Goal: Find specific page/section: Find specific page/section

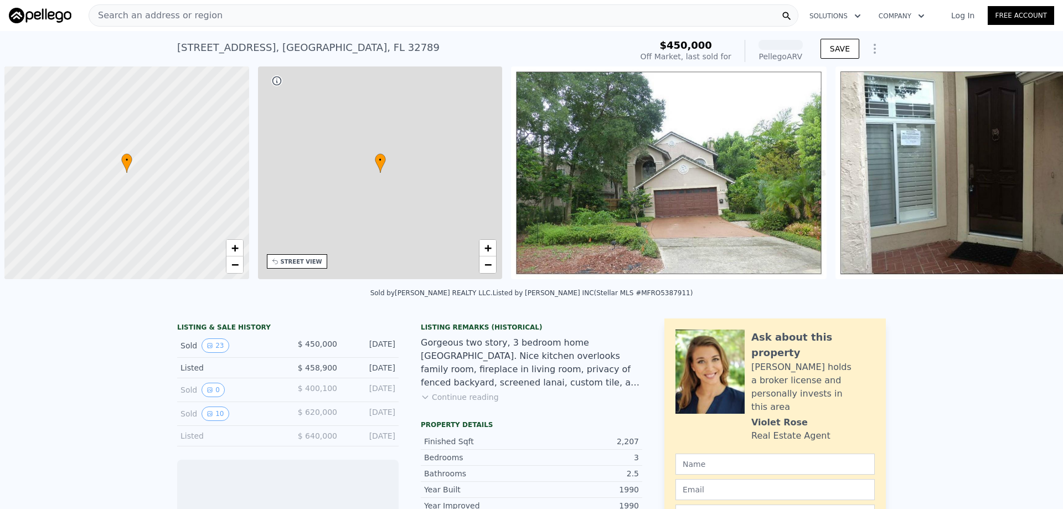
scroll to position [0, 4]
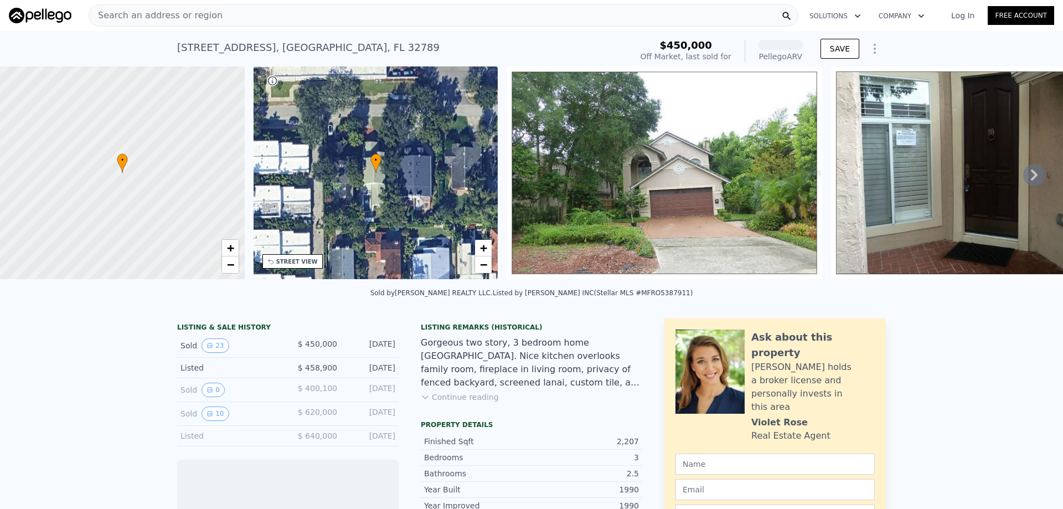
click at [174, 15] on span "Search an address or region" at bounding box center [155, 15] width 133 height 13
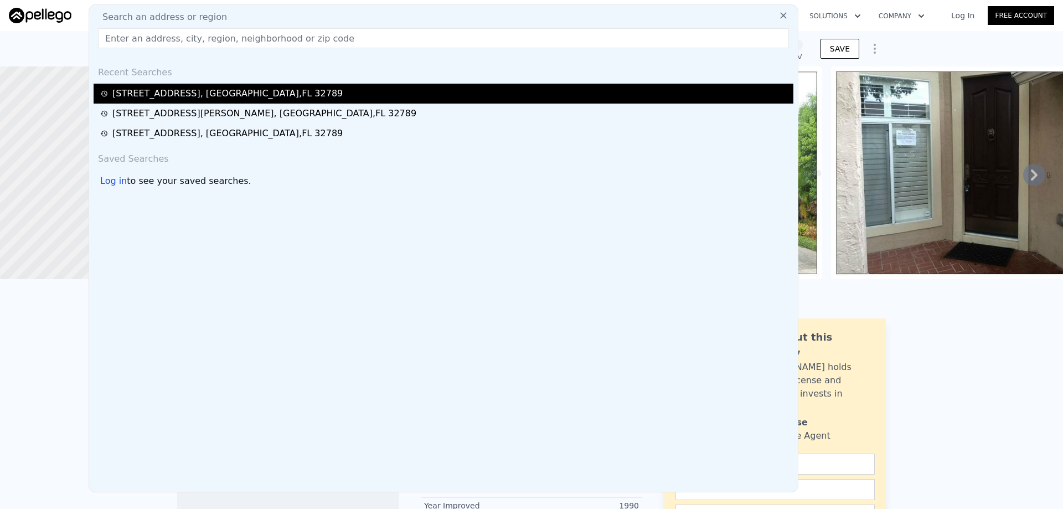
click at [161, 88] on div "[STREET_ADDRESS]" at bounding box center [227, 93] width 230 height 13
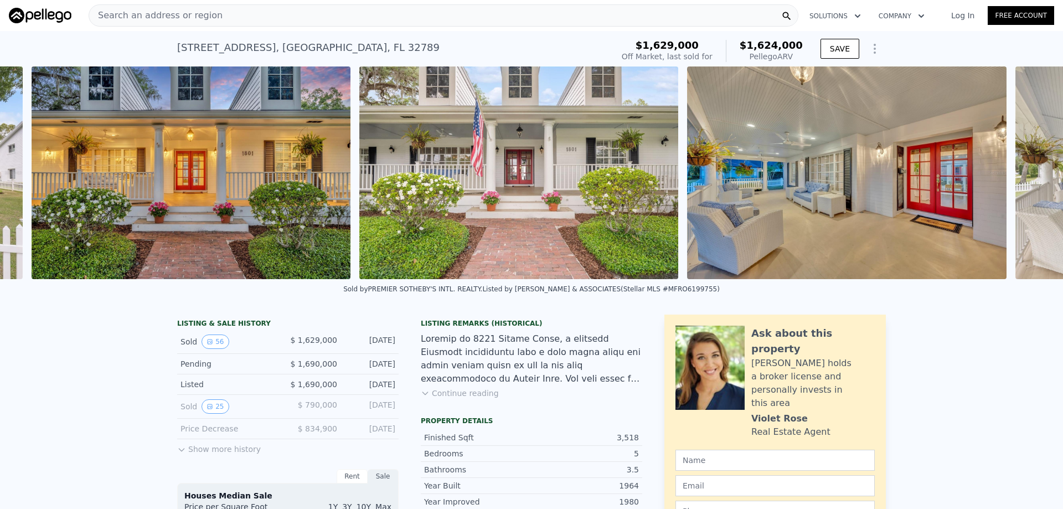
scroll to position [0, 1818]
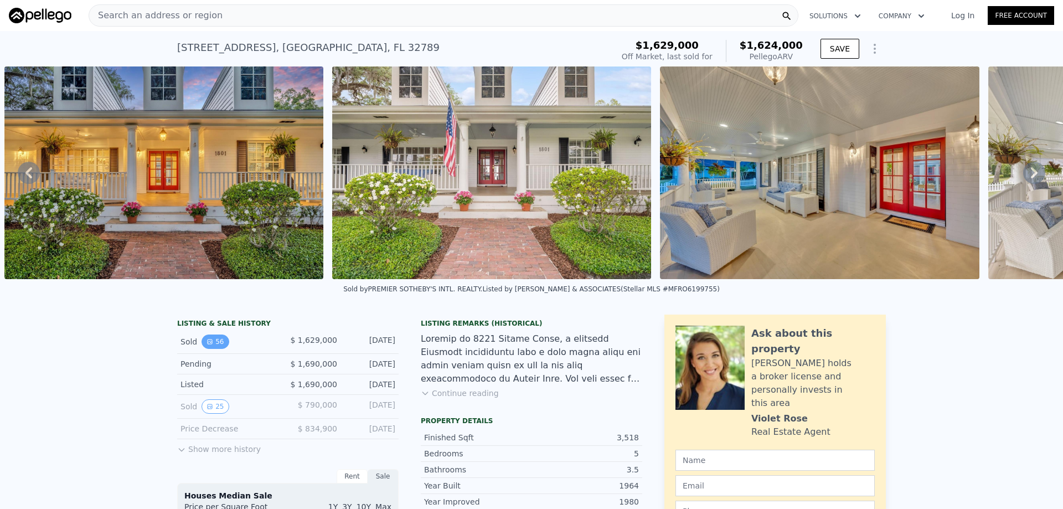
click at [208, 344] on icon "View historical data" at bounding box center [210, 341] width 4 height 4
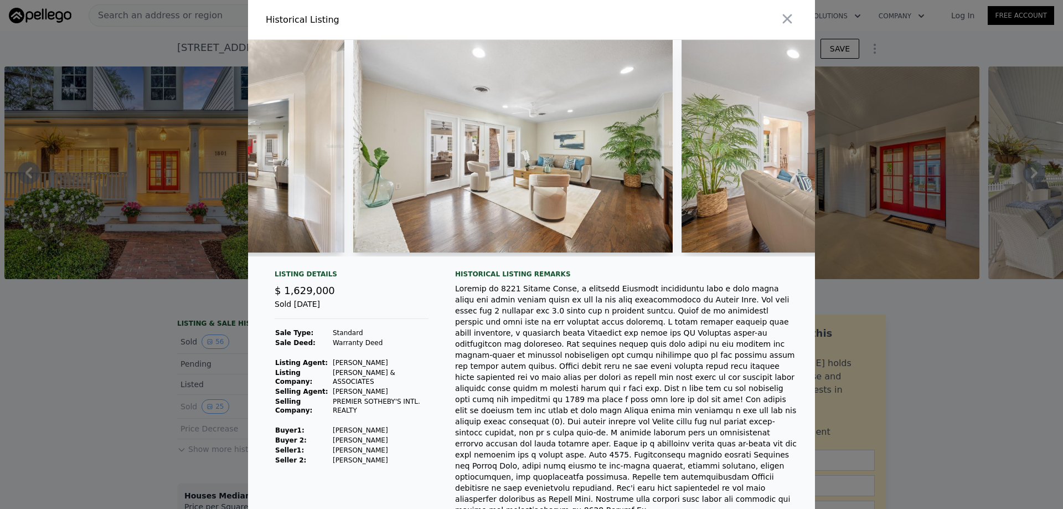
scroll to position [0, 3712]
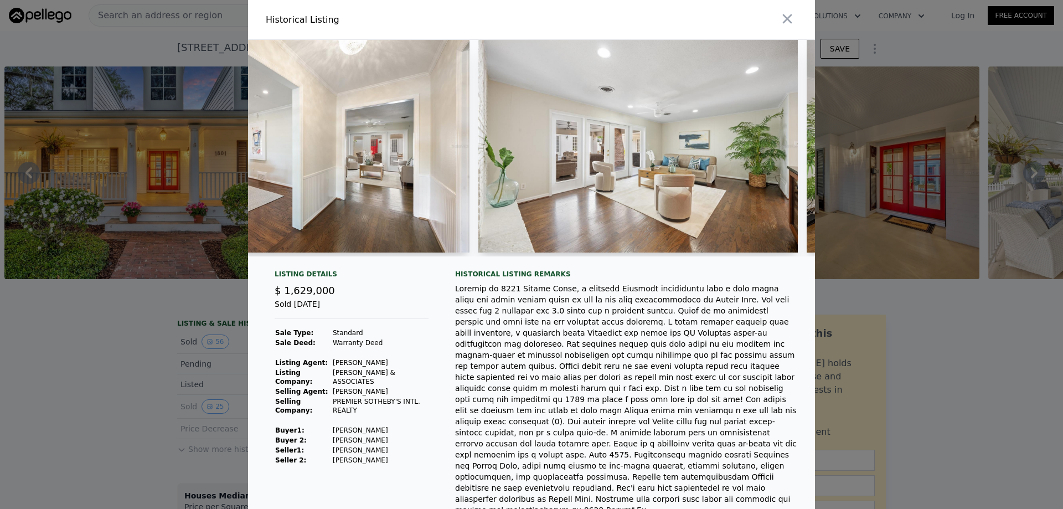
click at [571, 188] on img at bounding box center [637, 146] width 319 height 213
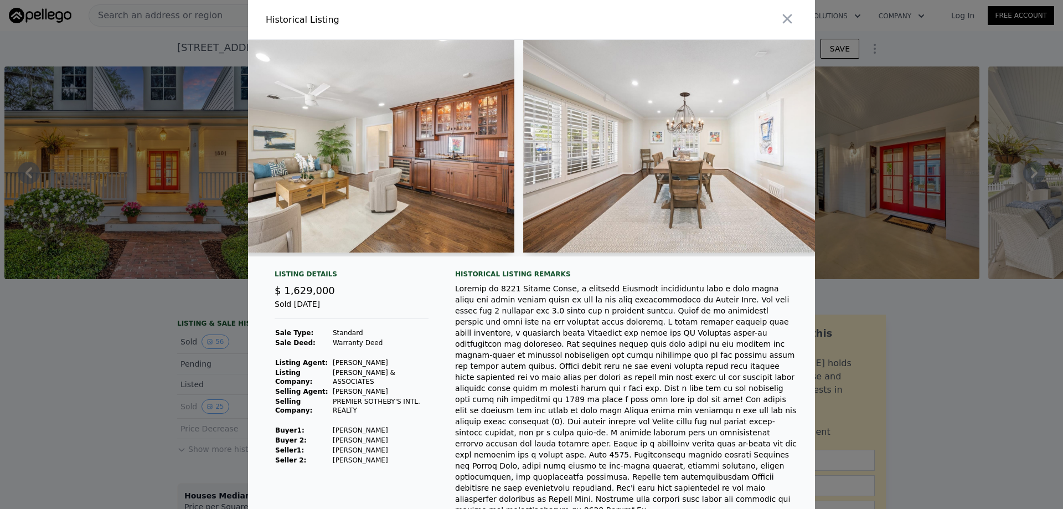
scroll to position [0, 4638]
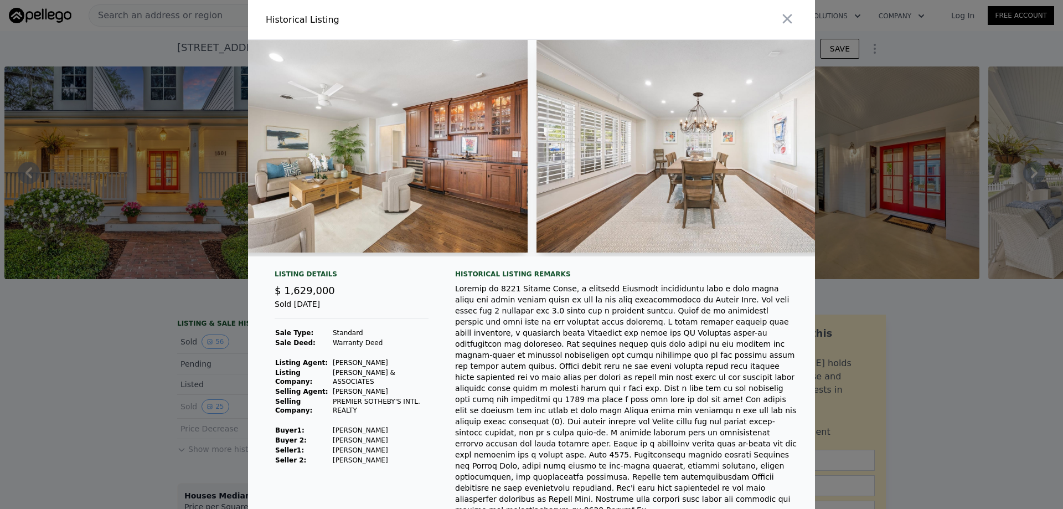
click at [171, 336] on div at bounding box center [531, 254] width 1063 height 509
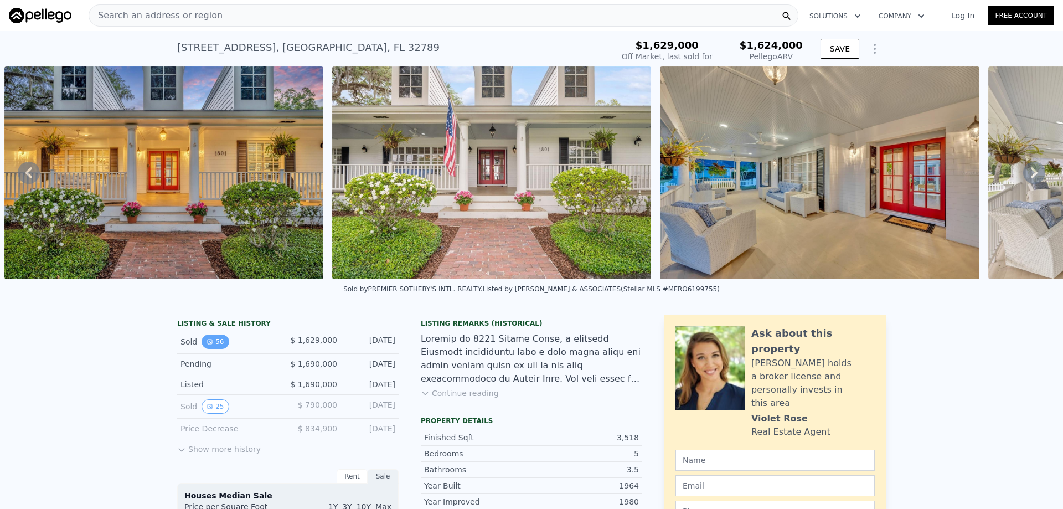
click at [217, 349] on button "56" at bounding box center [214, 341] width 27 height 14
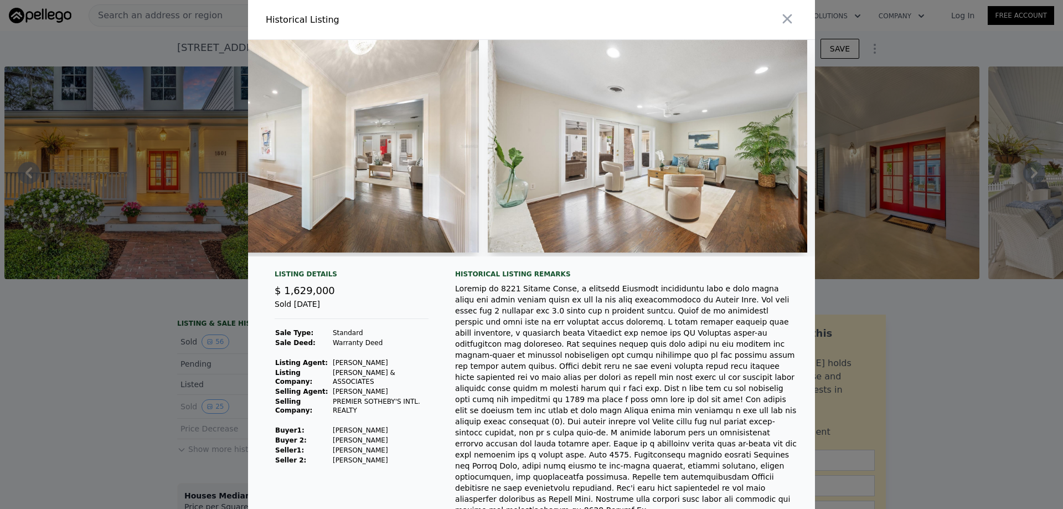
scroll to position [0, 4907]
